Goal: Information Seeking & Learning: Learn about a topic

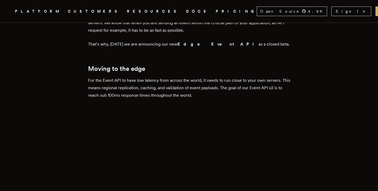
scroll to position [322, 0]
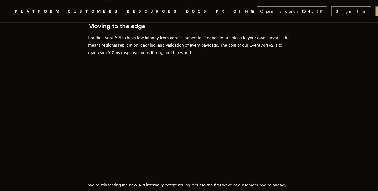
click at [183, 46] on p "For the Event API to have low latency from across the world, it needs to run cl…" at bounding box center [189, 45] width 202 height 22
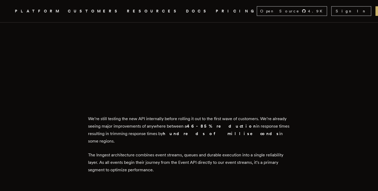
scroll to position [443, 0]
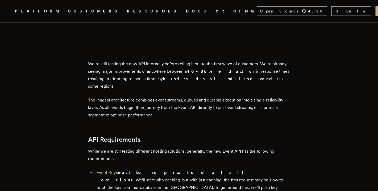
click at [167, 71] on p "We’re still testing the new API internally before rolling it out to the first w…" at bounding box center [189, 75] width 202 height 30
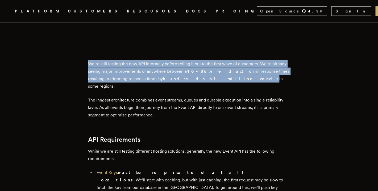
click at [167, 71] on p "We’re still testing the new API internally before rolling it out to the first w…" at bounding box center [189, 75] width 202 height 30
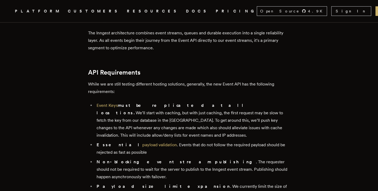
scroll to position [528, 0]
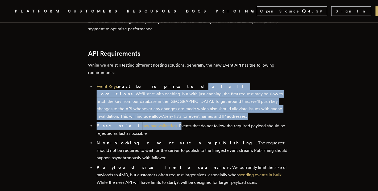
drag, startPoint x: 154, startPoint y: 82, endPoint x: 157, endPoint y: 110, distance: 28.9
click at [157, 110] on ul "Event Keys must be replicated at all locations. We’ll start with caching, but w…" at bounding box center [189, 134] width 202 height 103
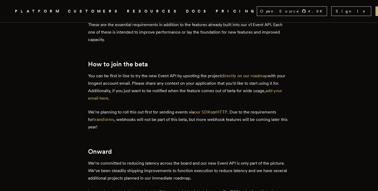
scroll to position [868, 0]
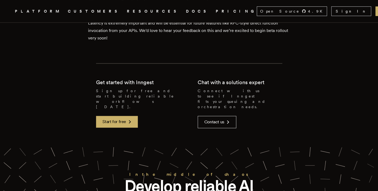
click at [36, 6] on nav "Inngest .cls-1 { fill: #FAFAF9; } PLATFORM CUSTOMERS RESOURCES DOCS PRICING Ope…" at bounding box center [189, 11] width 378 height 22
